Goal: Information Seeking & Learning: Learn about a topic

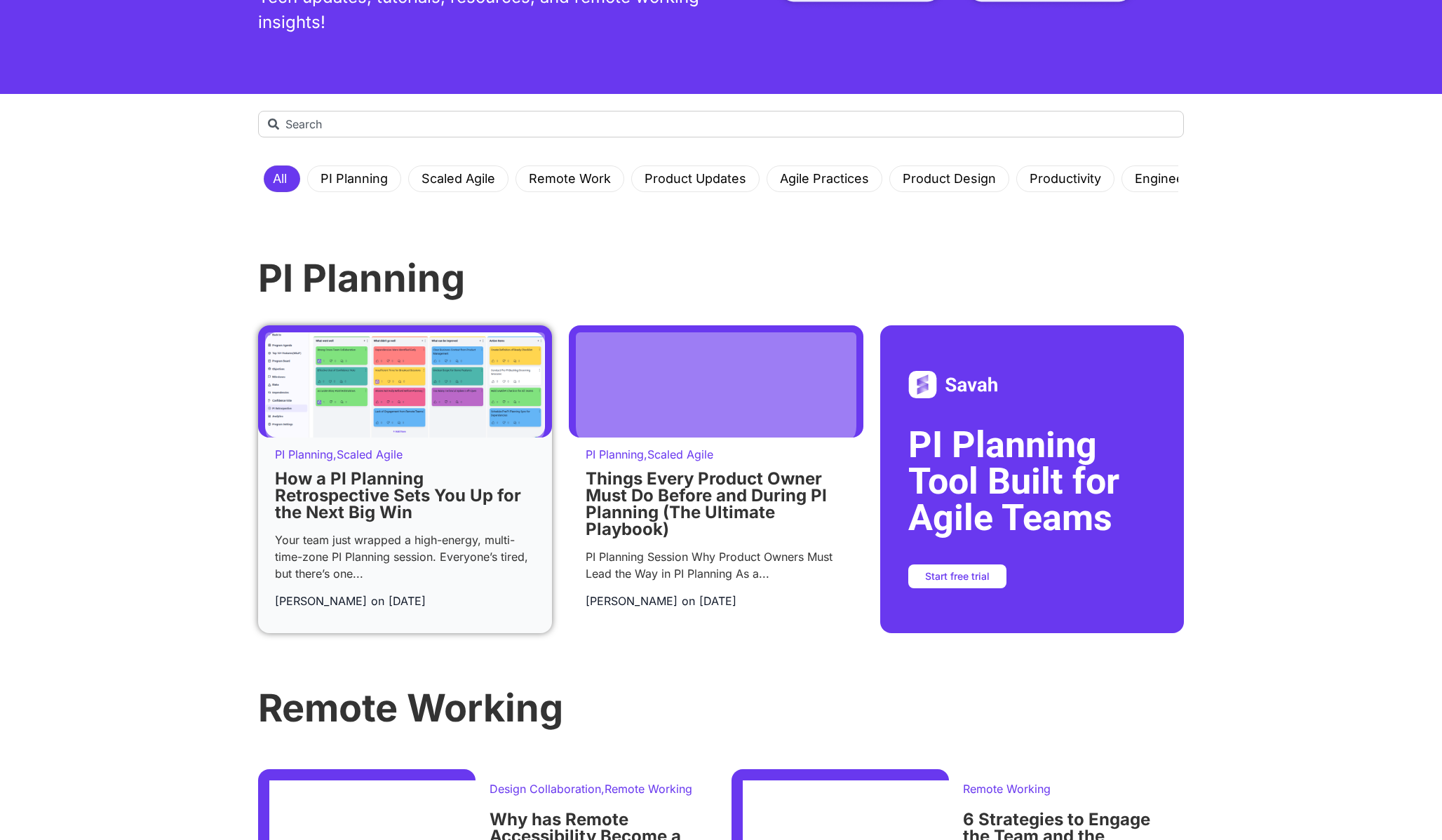
scroll to position [273, 0]
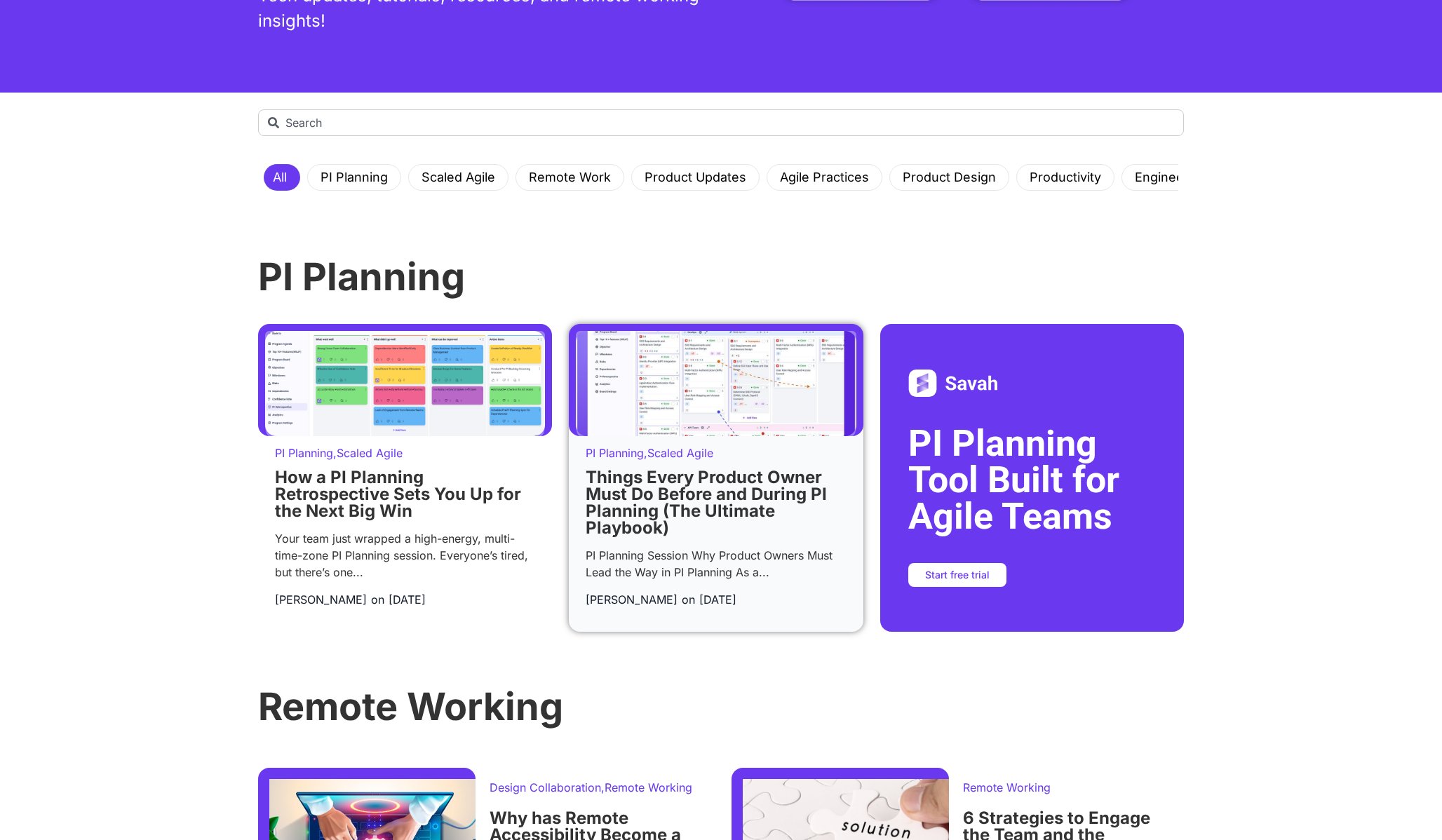
click at [654, 530] on link "Things Every Product Owner Must Do Before and During PI Planning (The Ultimate …" at bounding box center [706, 502] width 241 height 71
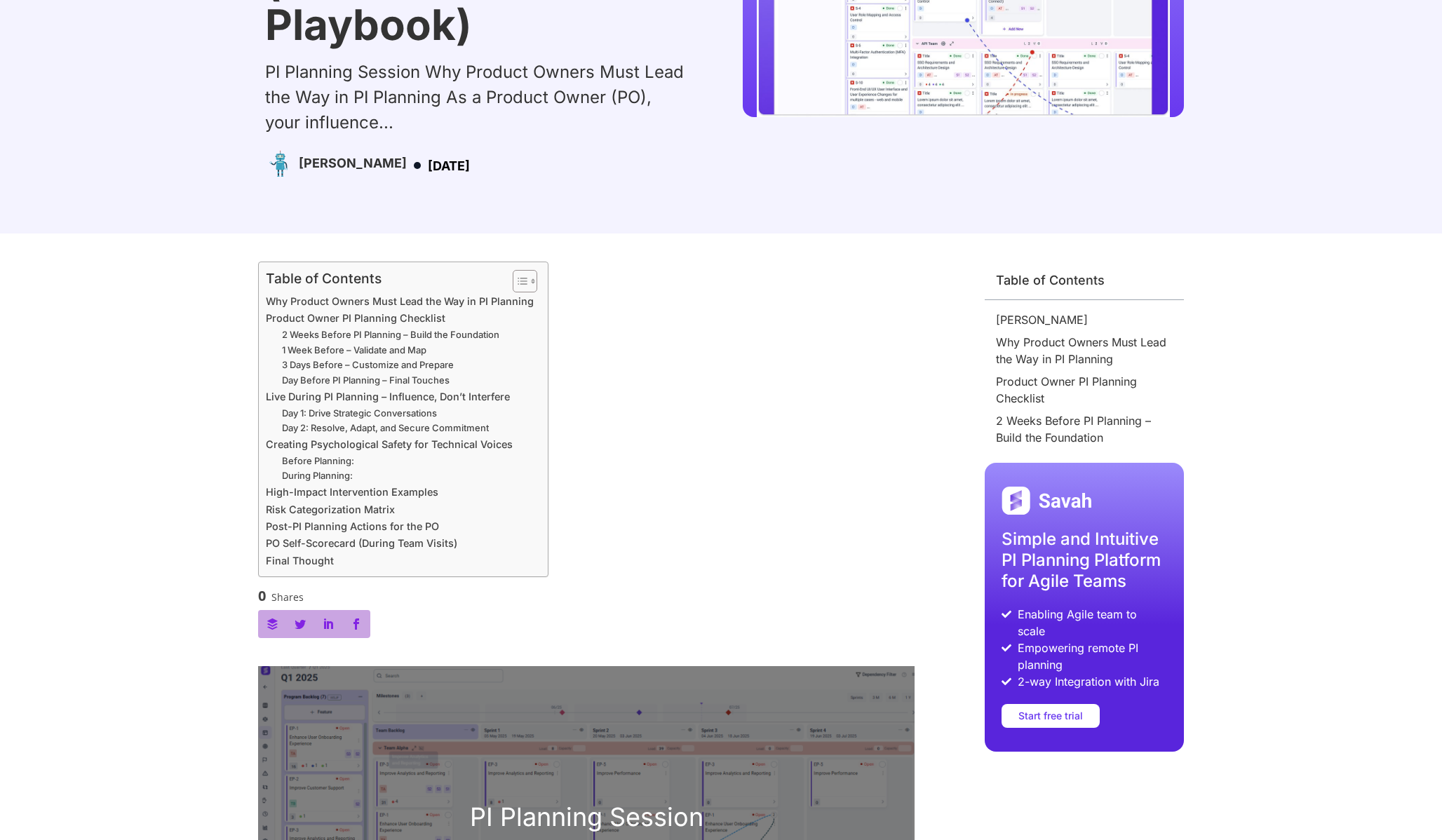
scroll to position [336, 0]
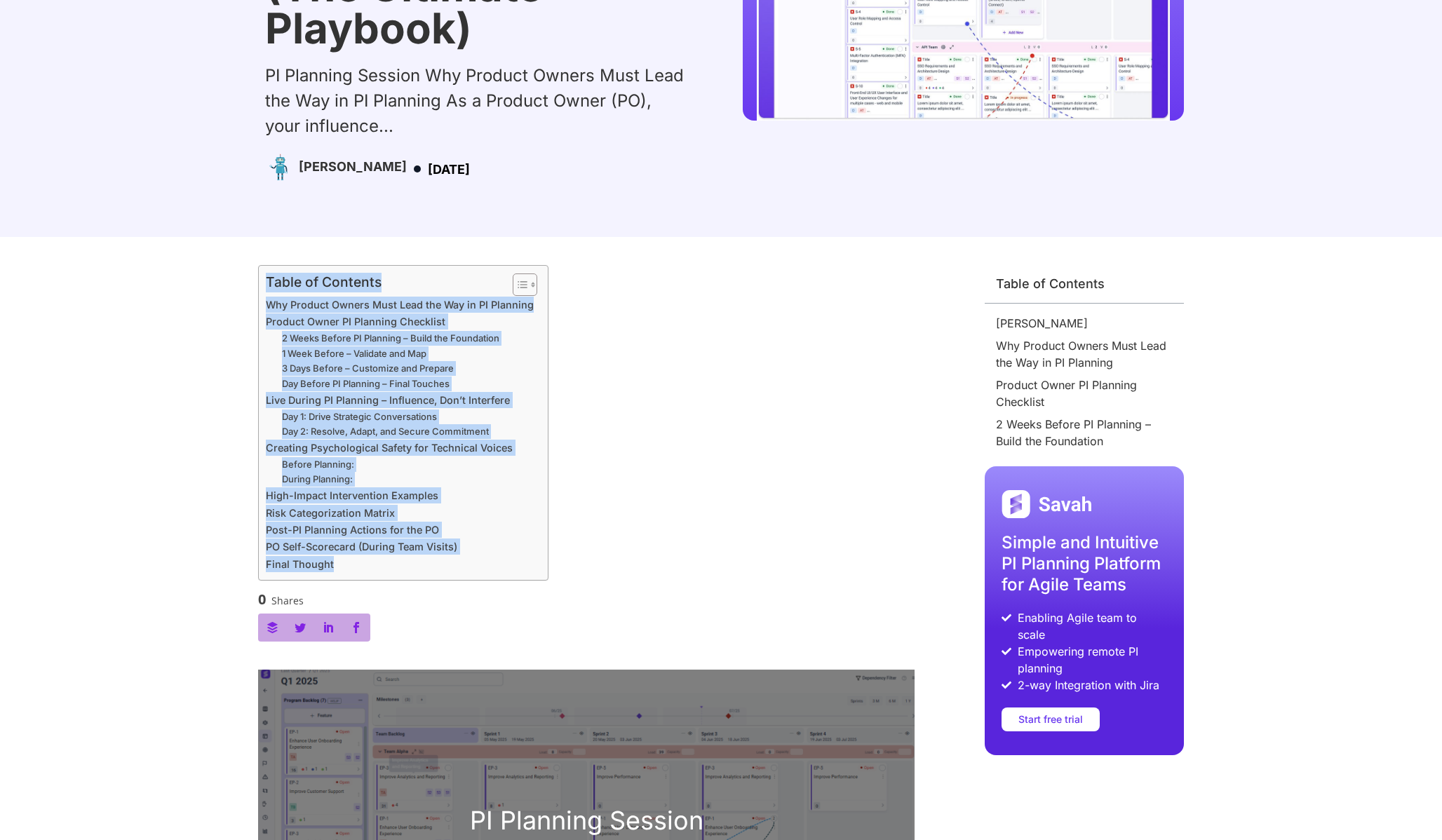
drag, startPoint x: 252, startPoint y: 291, endPoint x: 603, endPoint y: 395, distance: 366.1
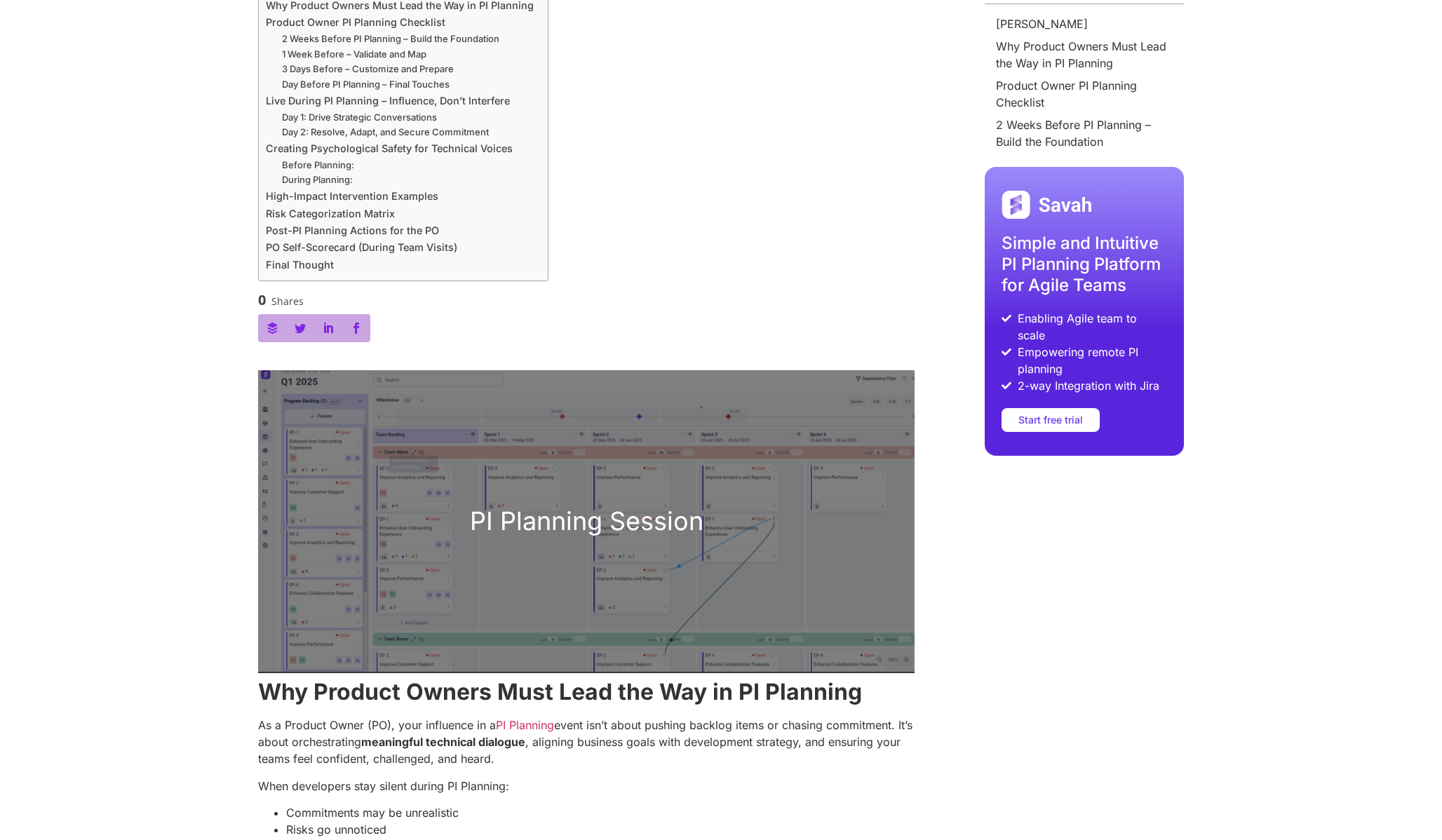
scroll to position [656, 0]
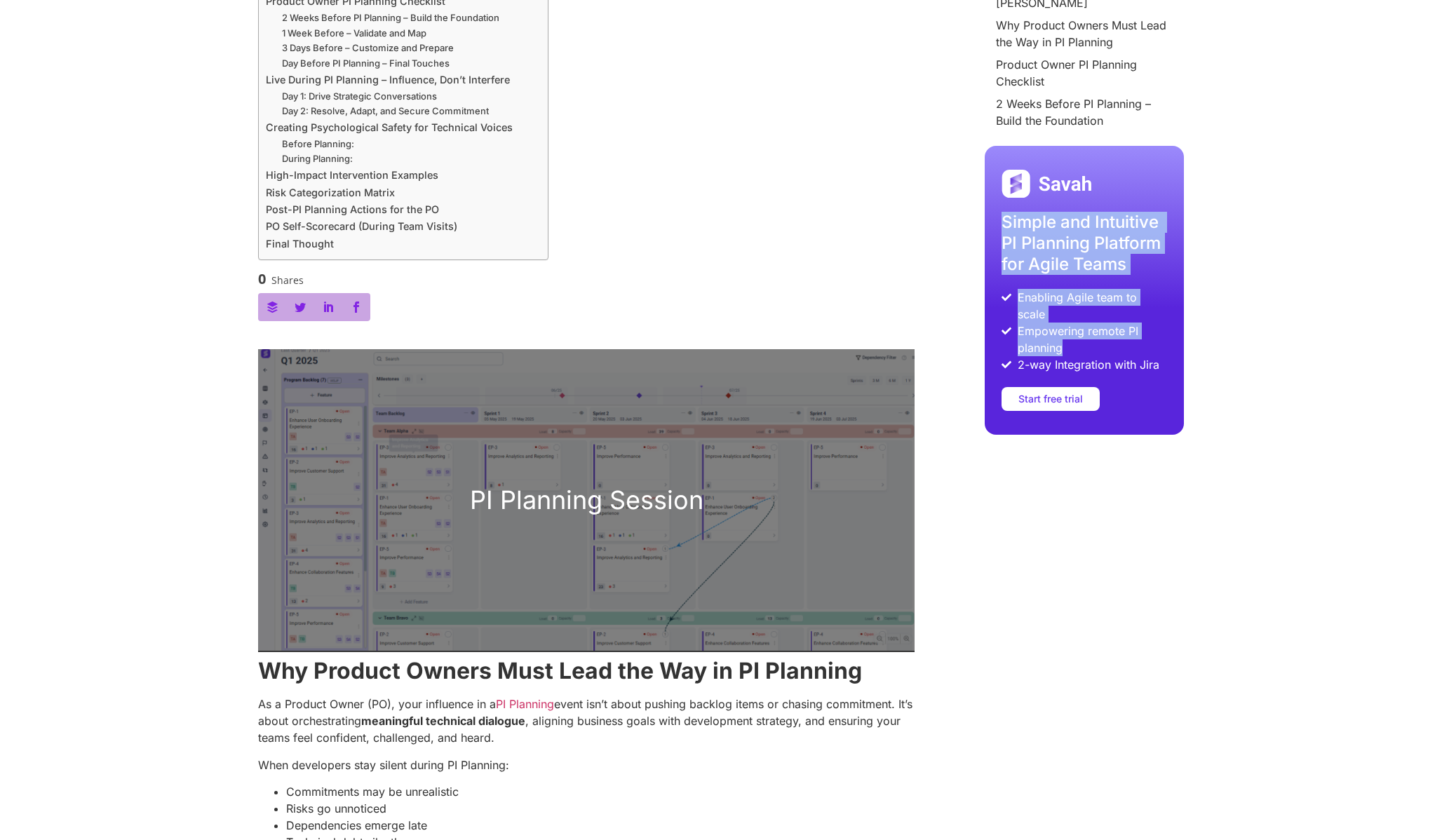
drag, startPoint x: 1057, startPoint y: 209, endPoint x: 1151, endPoint y: 331, distance: 154.0
click at [1151, 331] on div "Simple and Intuitive PI Planning Platform for Agile Teams Enabling Agile team t…" at bounding box center [1085, 290] width 200 height 289
click at [1153, 333] on span "Empowering remote PI planning" at bounding box center [1091, 339] width 153 height 34
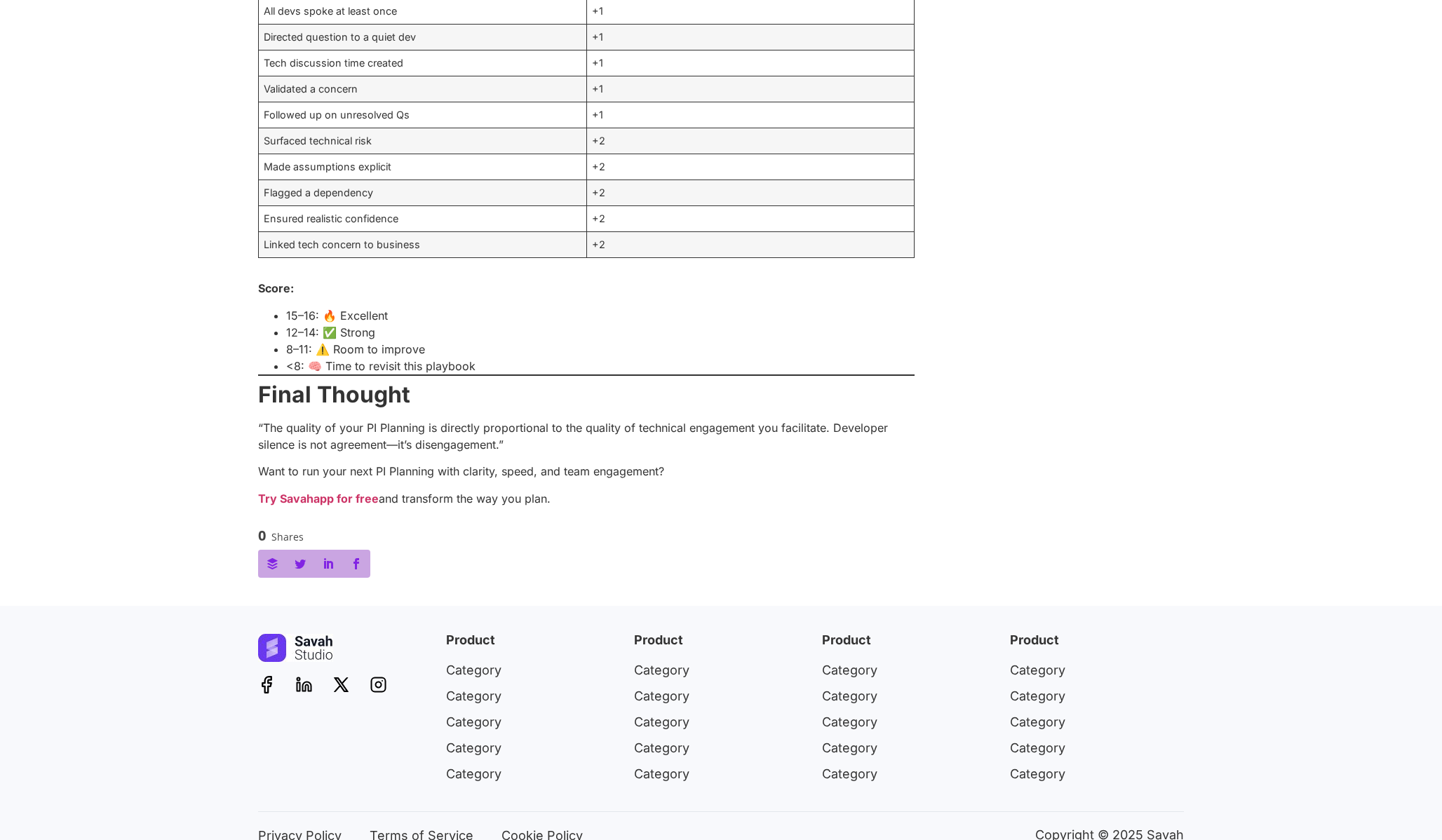
scroll to position [3552, 0]
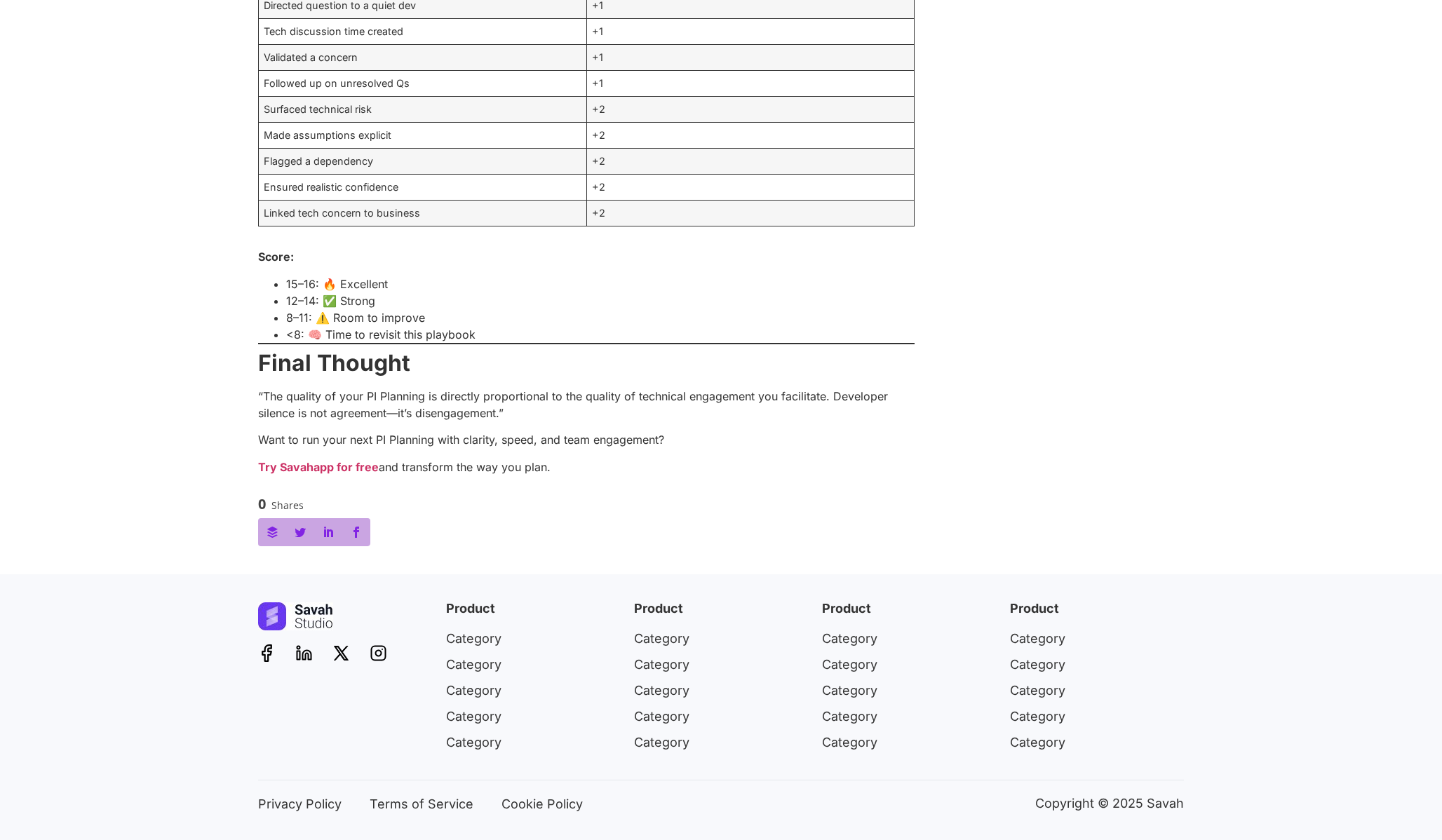
click at [489, 459] on p "Try Savahapp for free and transform the way you plan." at bounding box center [586, 467] width 656 height 17
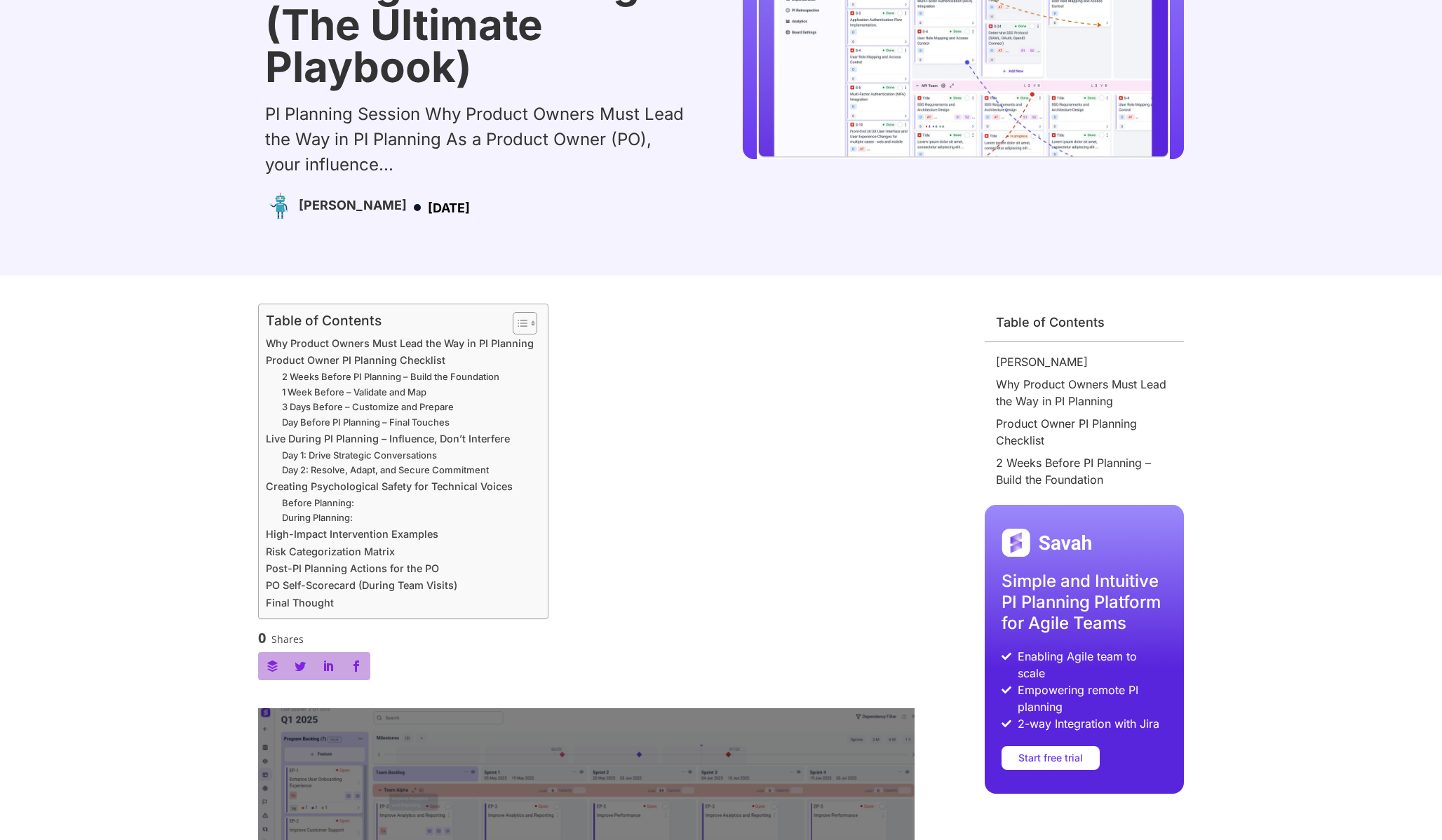
scroll to position [0, 0]
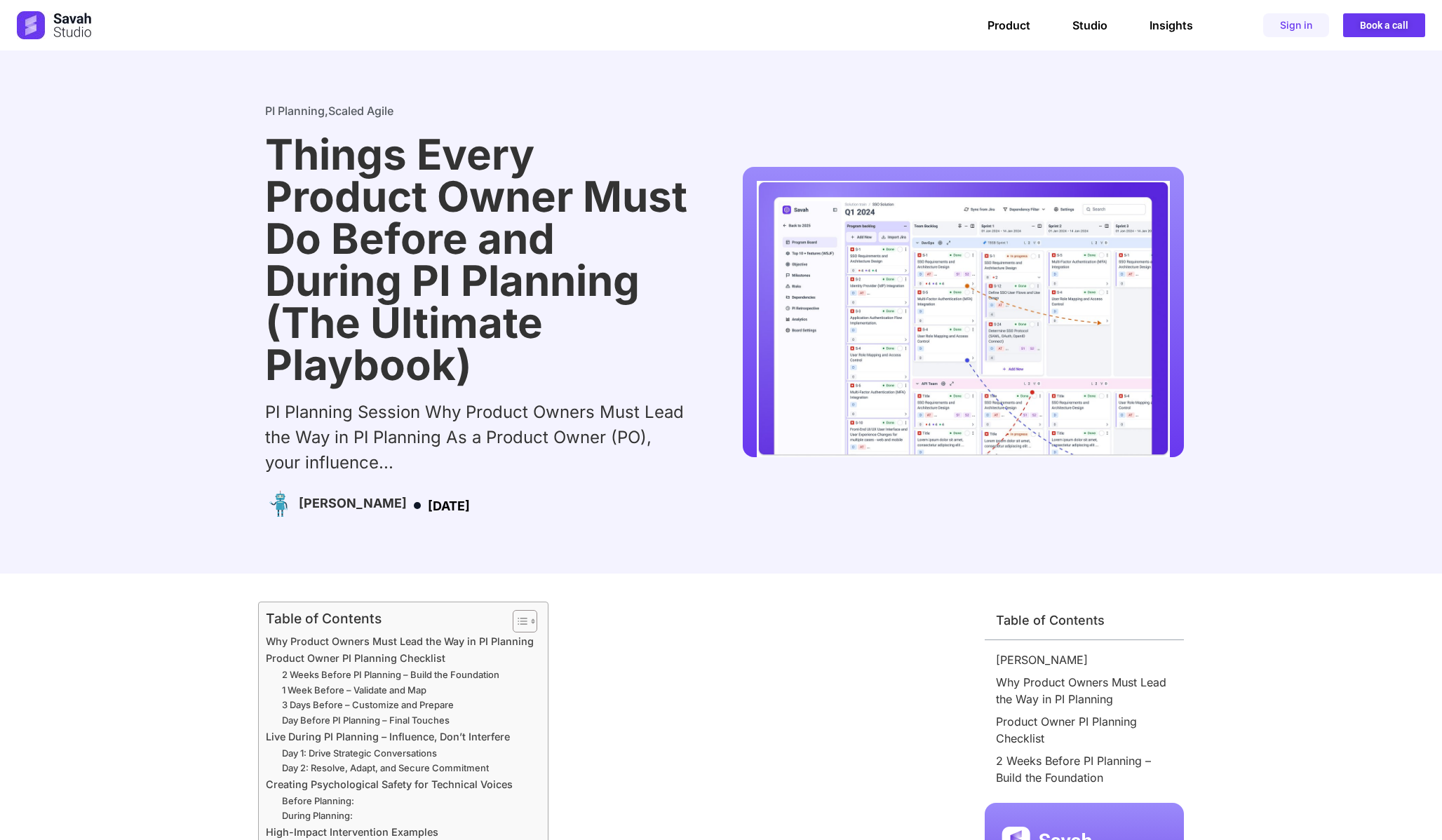
click at [354, 114] on link "Scaled Agile" at bounding box center [360, 110] width 65 height 14
